Goal: Information Seeking & Learning: Learn about a topic

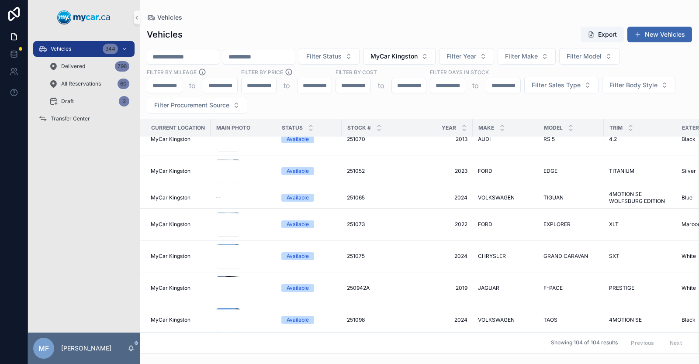
scroll to position [1257, 0]
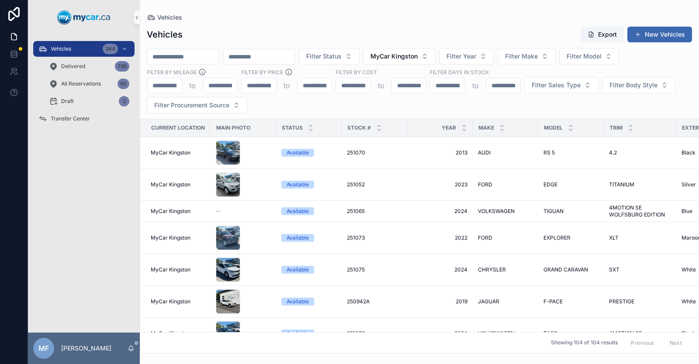
click at [169, 59] on input "scrollable content" at bounding box center [183, 57] width 72 height 12
click at [601, 57] on span "Filter Model" at bounding box center [583, 56] width 35 height 9
click at [615, 93] on div "ELANTRA" at bounding box center [632, 92] width 105 height 14
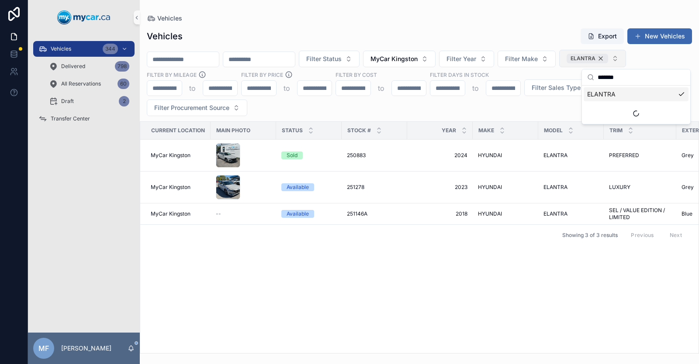
click at [608, 60] on div "ELANTRA" at bounding box center [586, 59] width 41 height 10
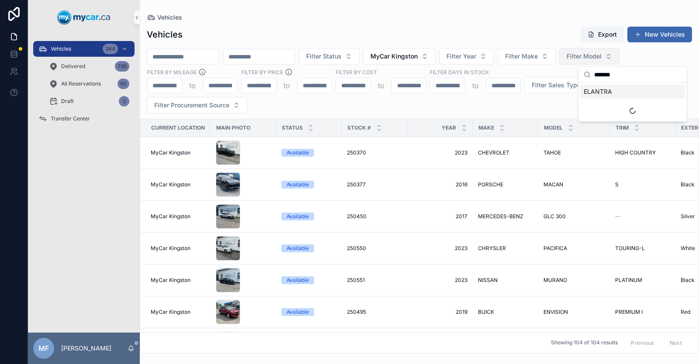
click at [628, 76] on input "*******" at bounding box center [637, 75] width 87 height 16
type input "*"
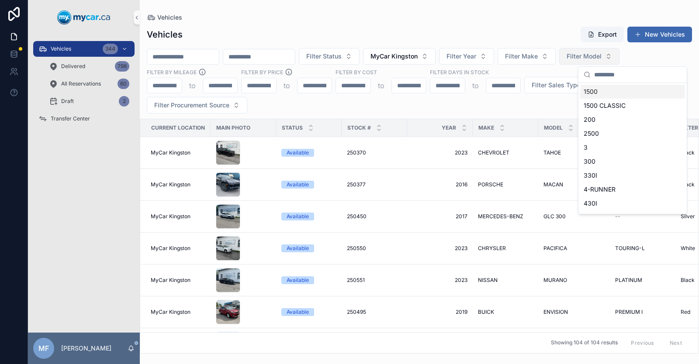
scroll to position [849, 0]
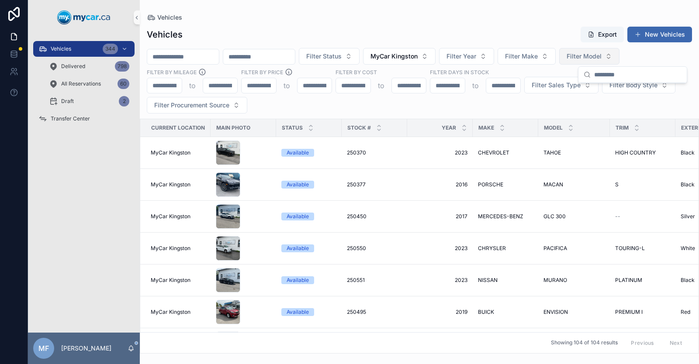
click at [62, 155] on div "Vehicles 344 Delivered 798 All Reservations 60 Draft 2 Transfer Center" at bounding box center [84, 184] width 112 height 298
